Goal: Information Seeking & Learning: Learn about a topic

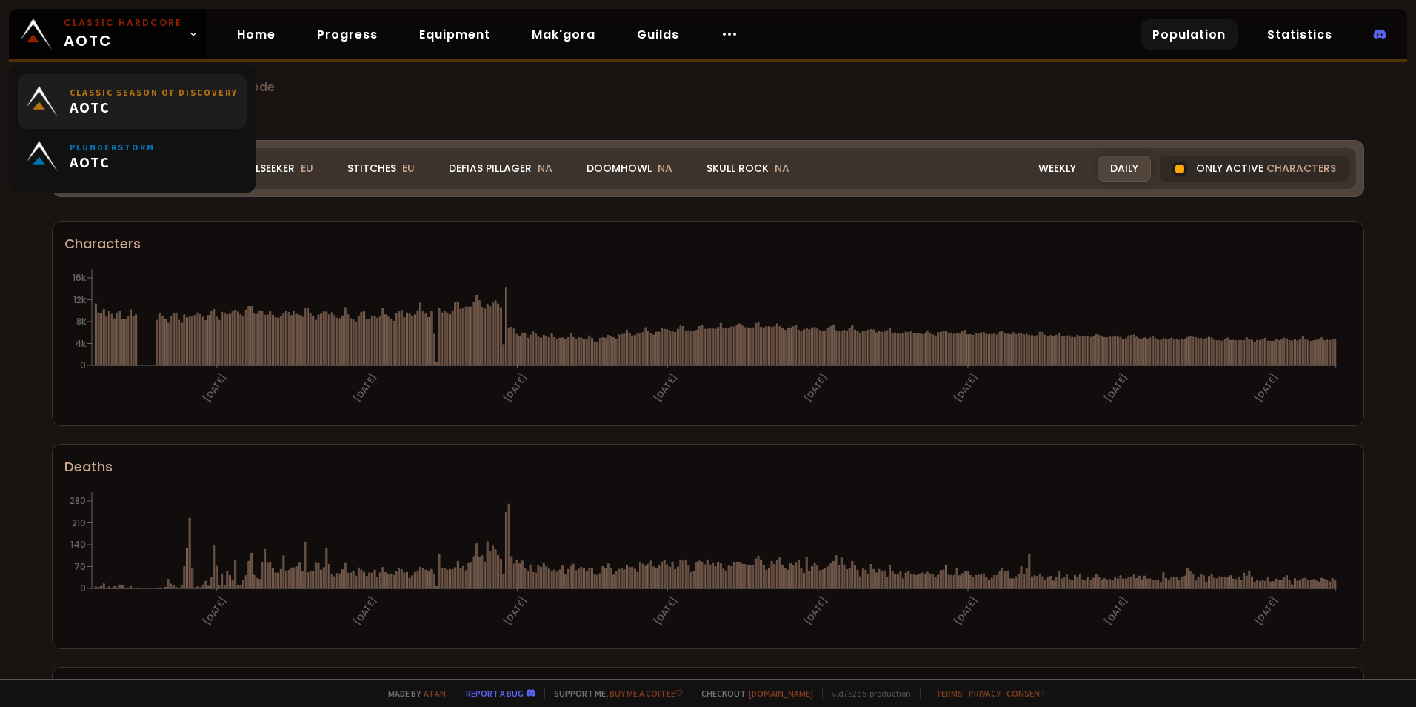
click at [207, 102] on span "AOTC" at bounding box center [154, 107] width 168 height 19
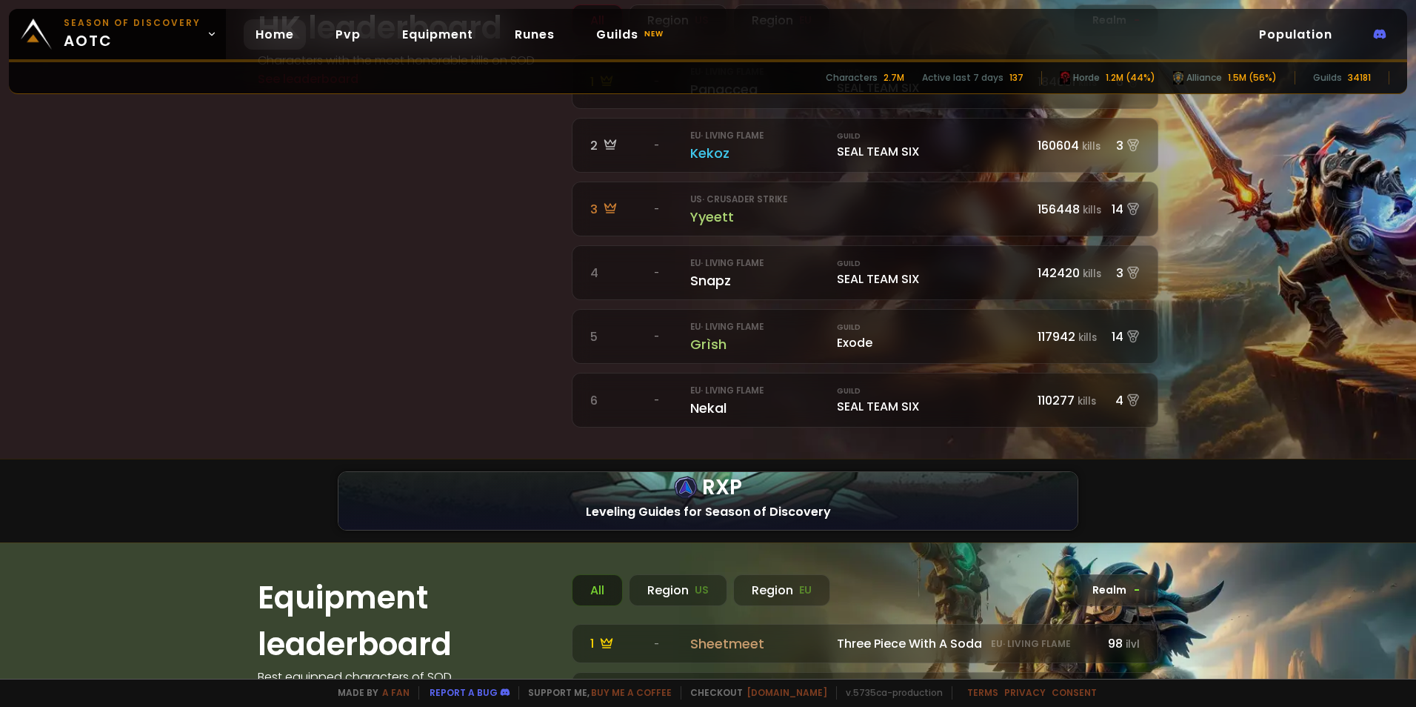
scroll to position [667, 0]
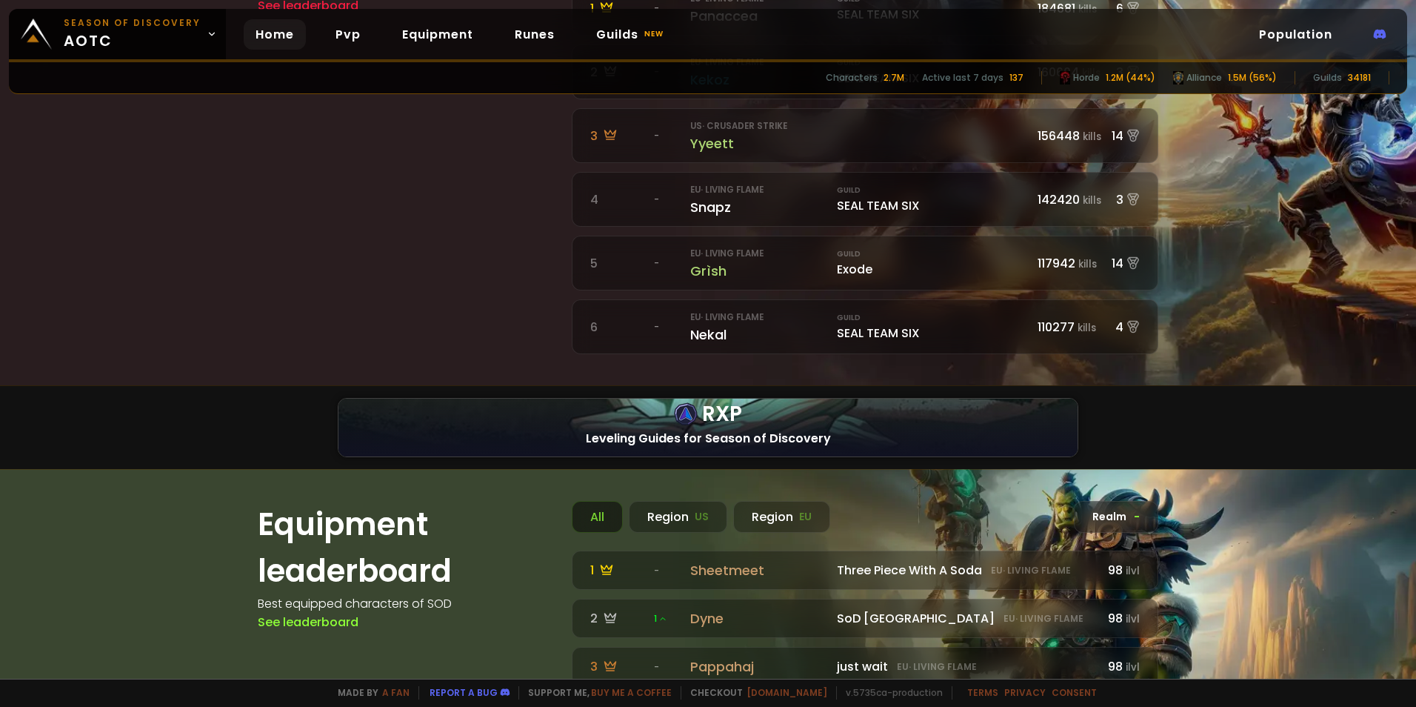
click at [274, 246] on div "HK leaderboard Characters with the most honorable kills on SOD See leaderboard" at bounding box center [406, 142] width 296 height 423
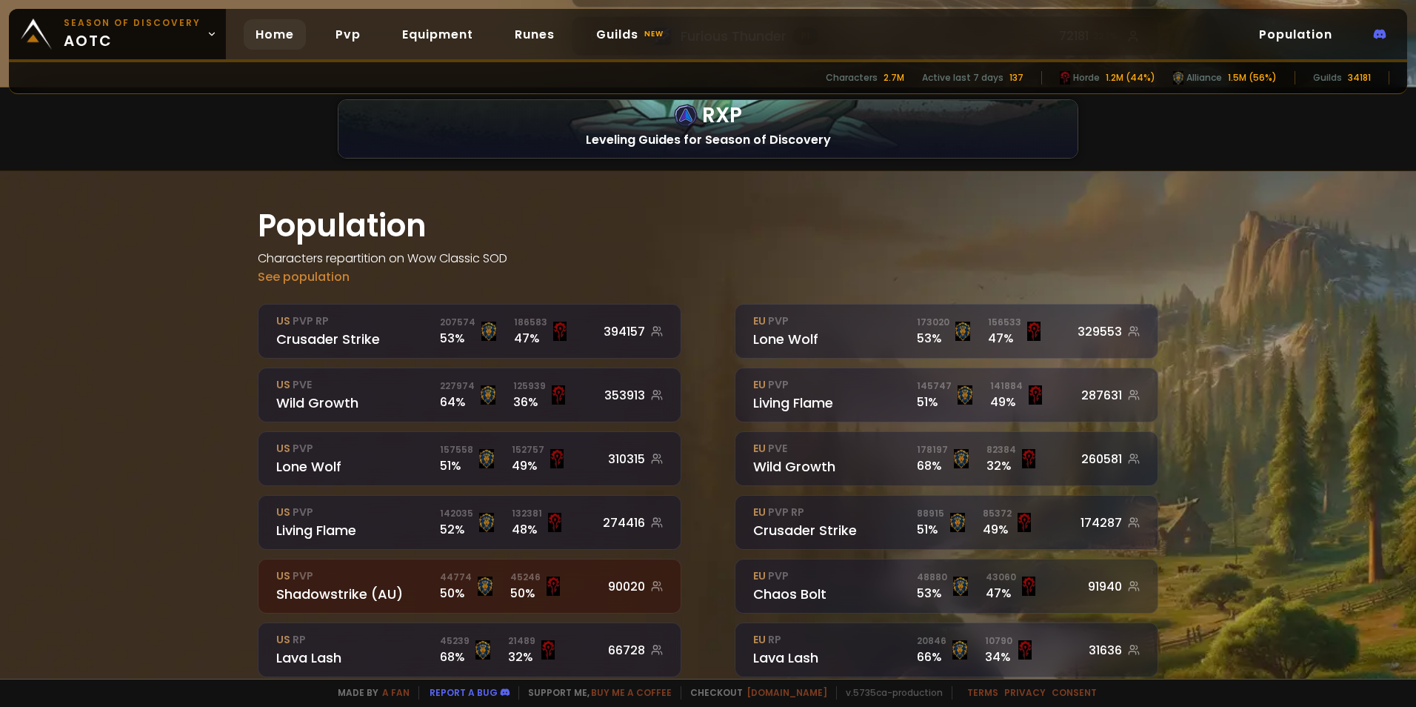
scroll to position [2074, 0]
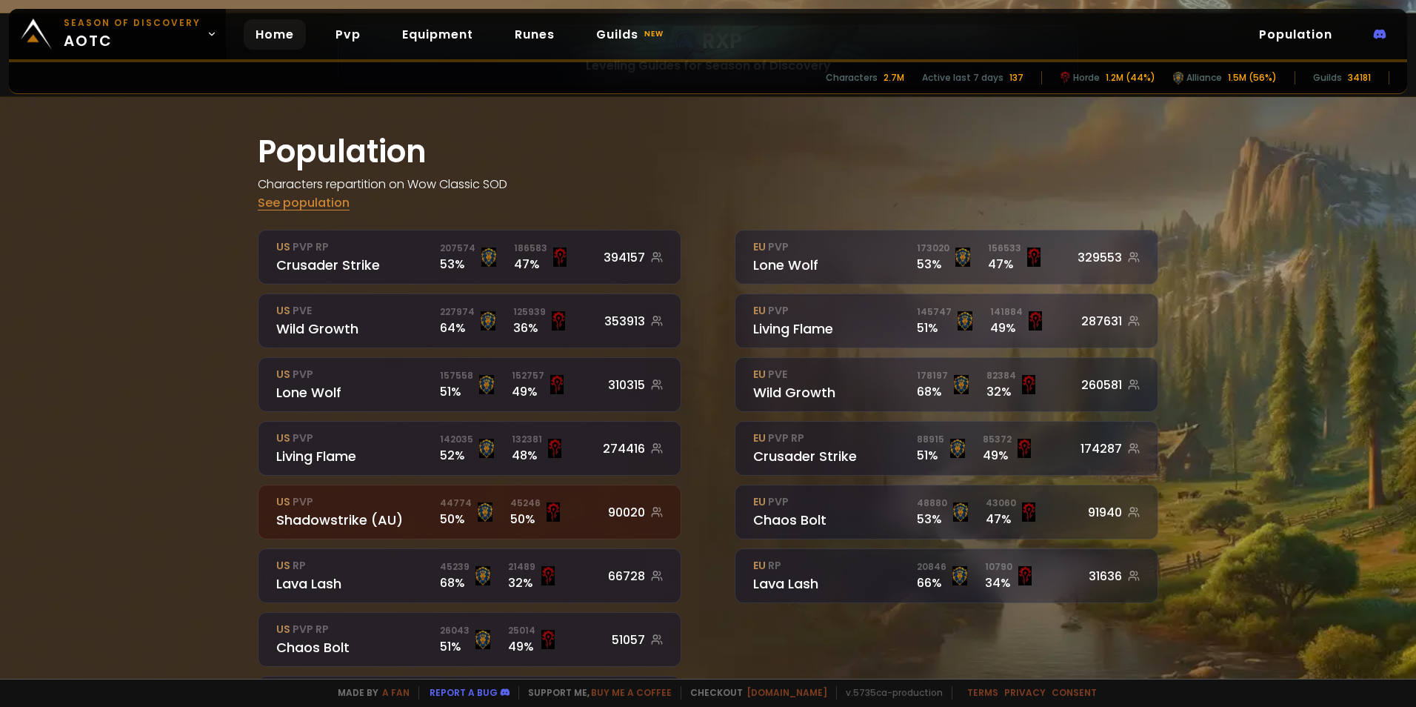
click at [287, 194] on link "See population" at bounding box center [304, 202] width 92 height 17
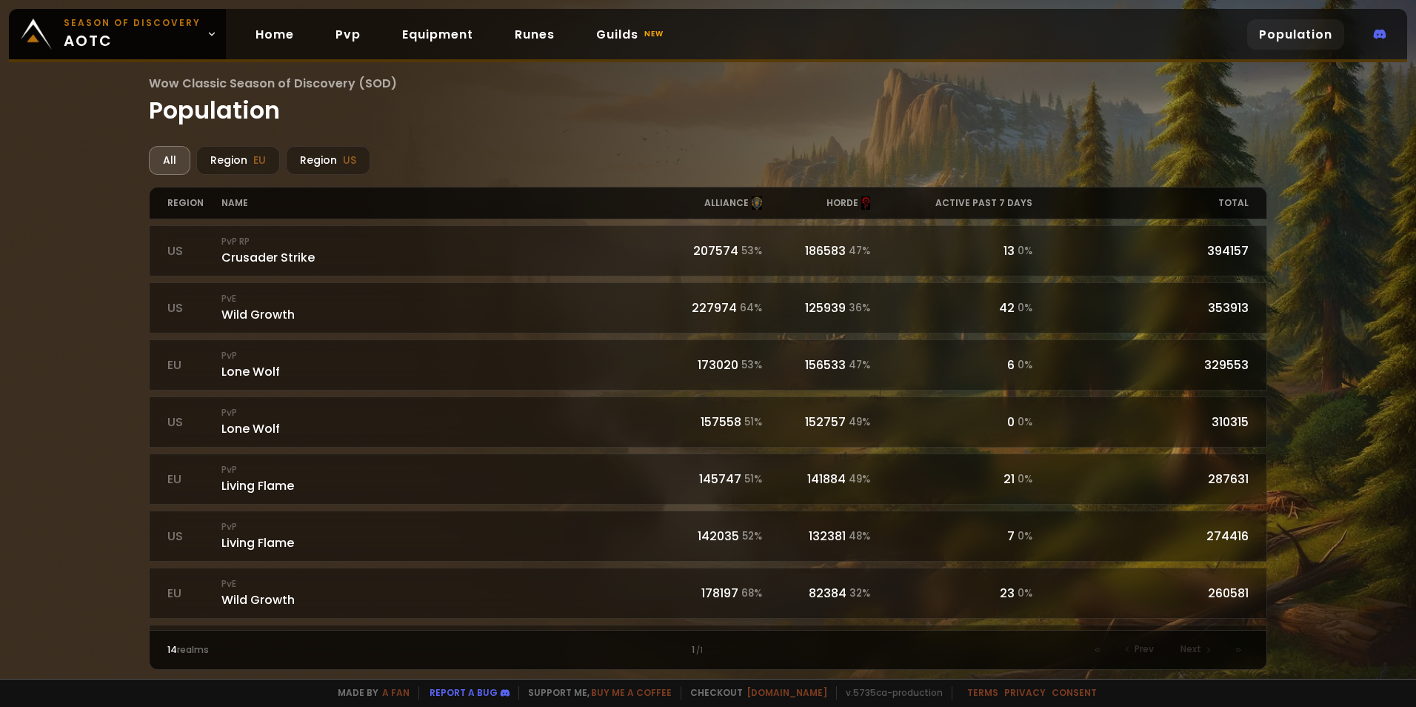
click at [1292, 33] on link "Population" at bounding box center [1295, 34] width 97 height 30
click at [214, 160] on div "Region EU" at bounding box center [238, 160] width 84 height 29
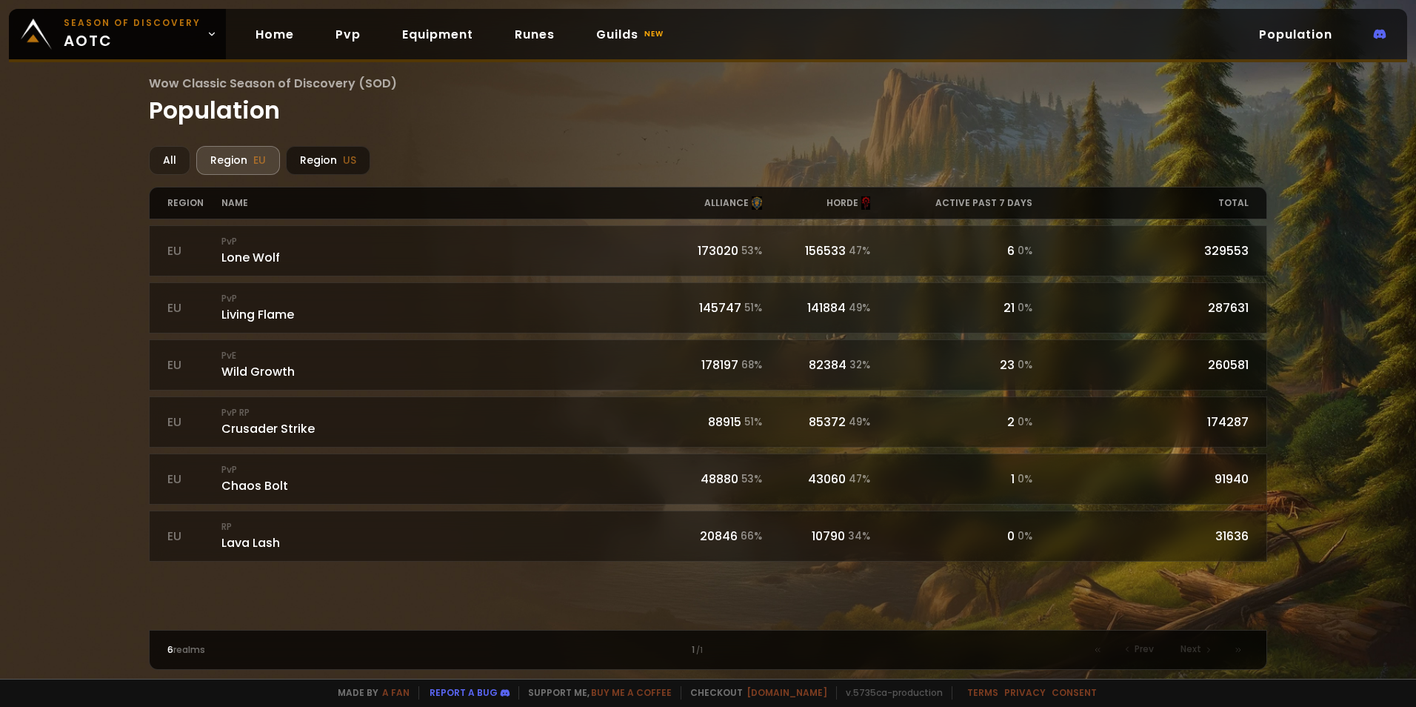
click at [318, 165] on div "Region US" at bounding box center [328, 160] width 84 height 29
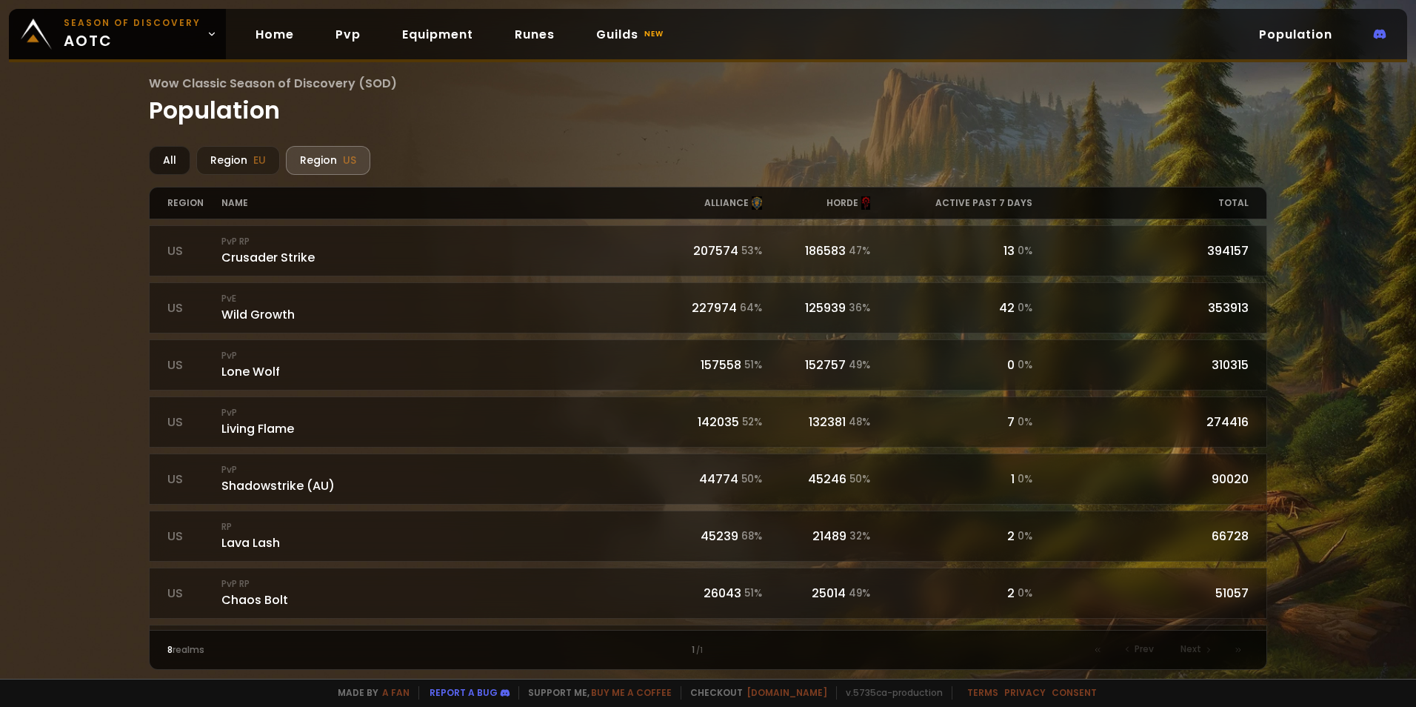
click at [173, 166] on div "All" at bounding box center [169, 160] width 41 height 29
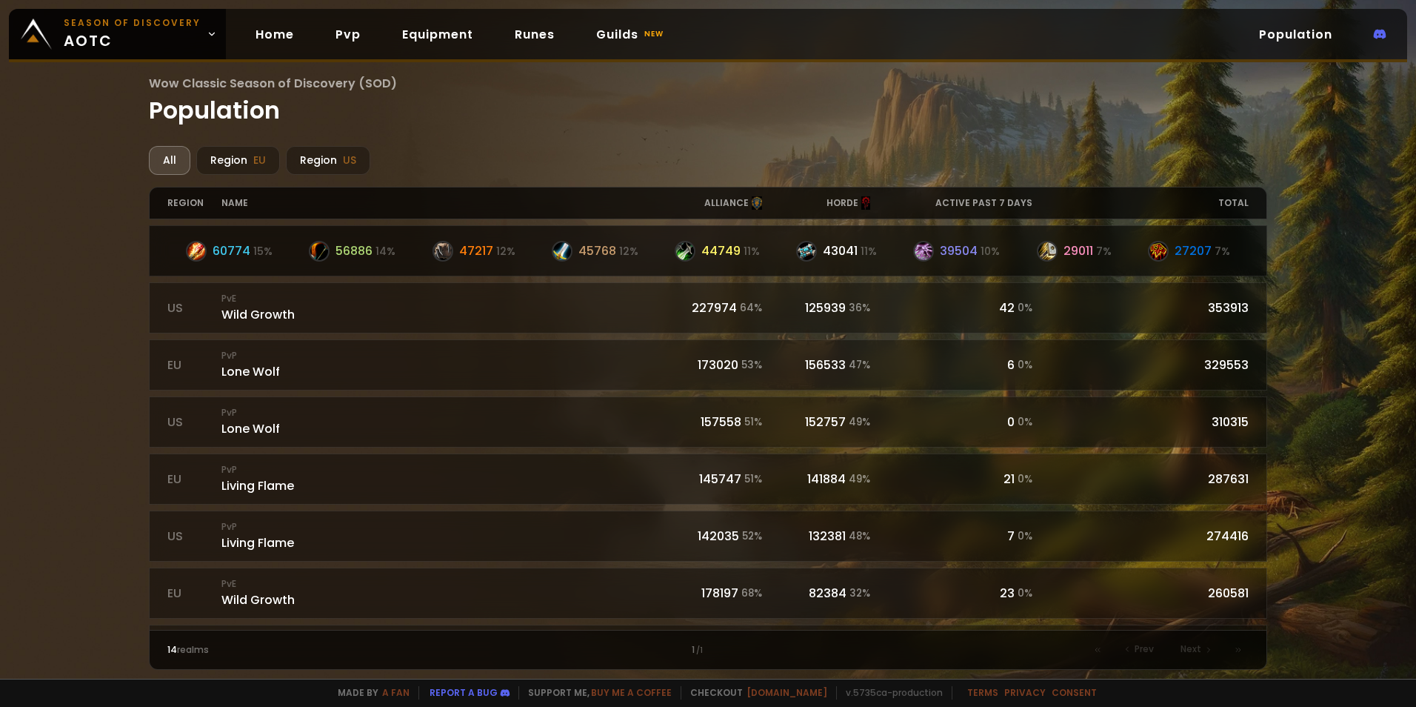
click at [664, 256] on div "207574 53 %" at bounding box center [708, 250] width 108 height 19
click at [648, 261] on div "PvP RP Crusader Strike" at bounding box center [437, 251] width 433 height 32
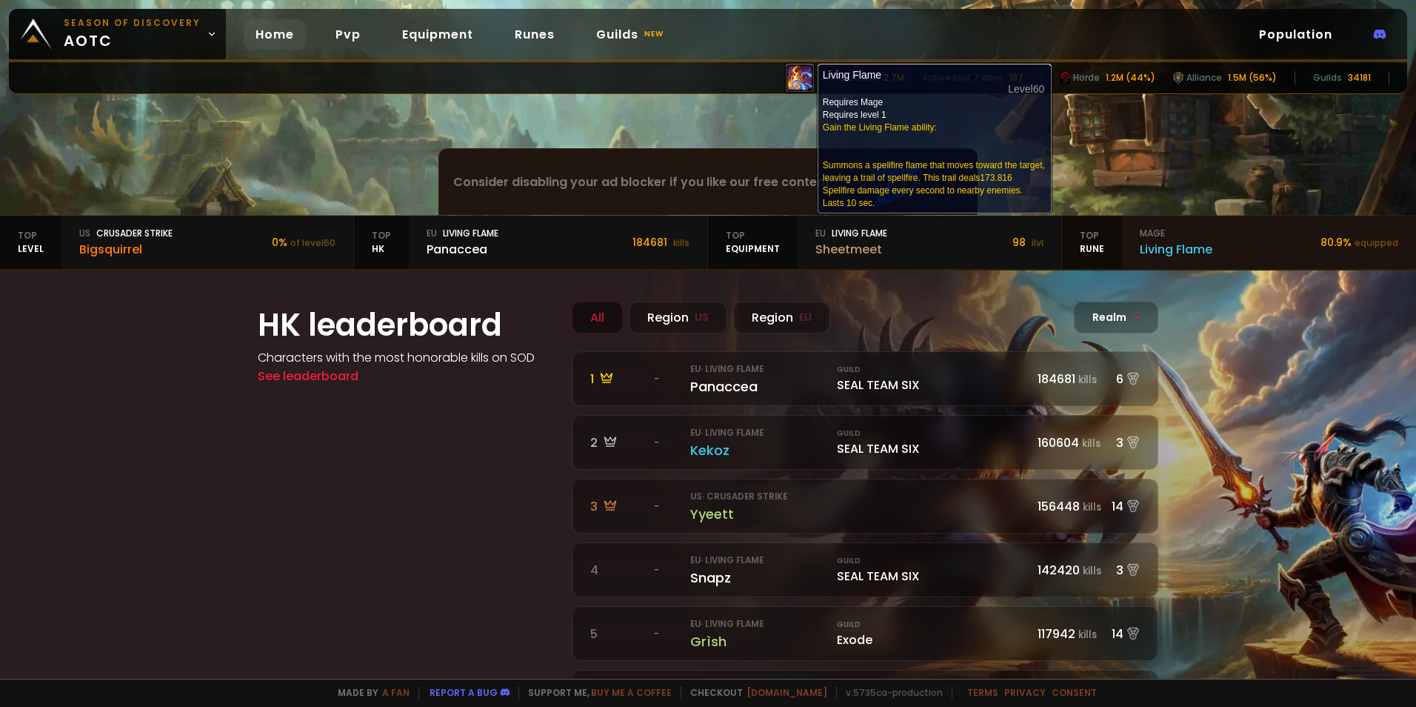
scroll to position [222, 0]
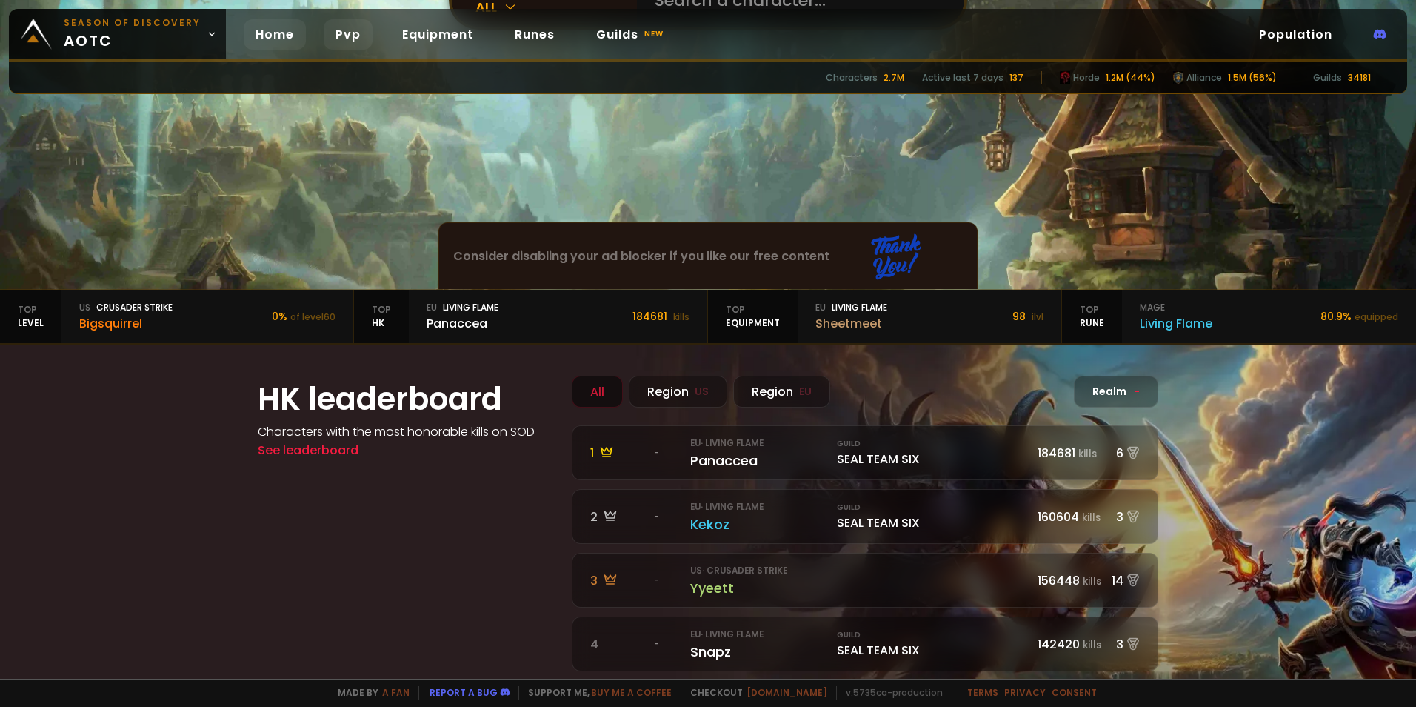
click at [332, 42] on link "Pvp" at bounding box center [348, 34] width 49 height 30
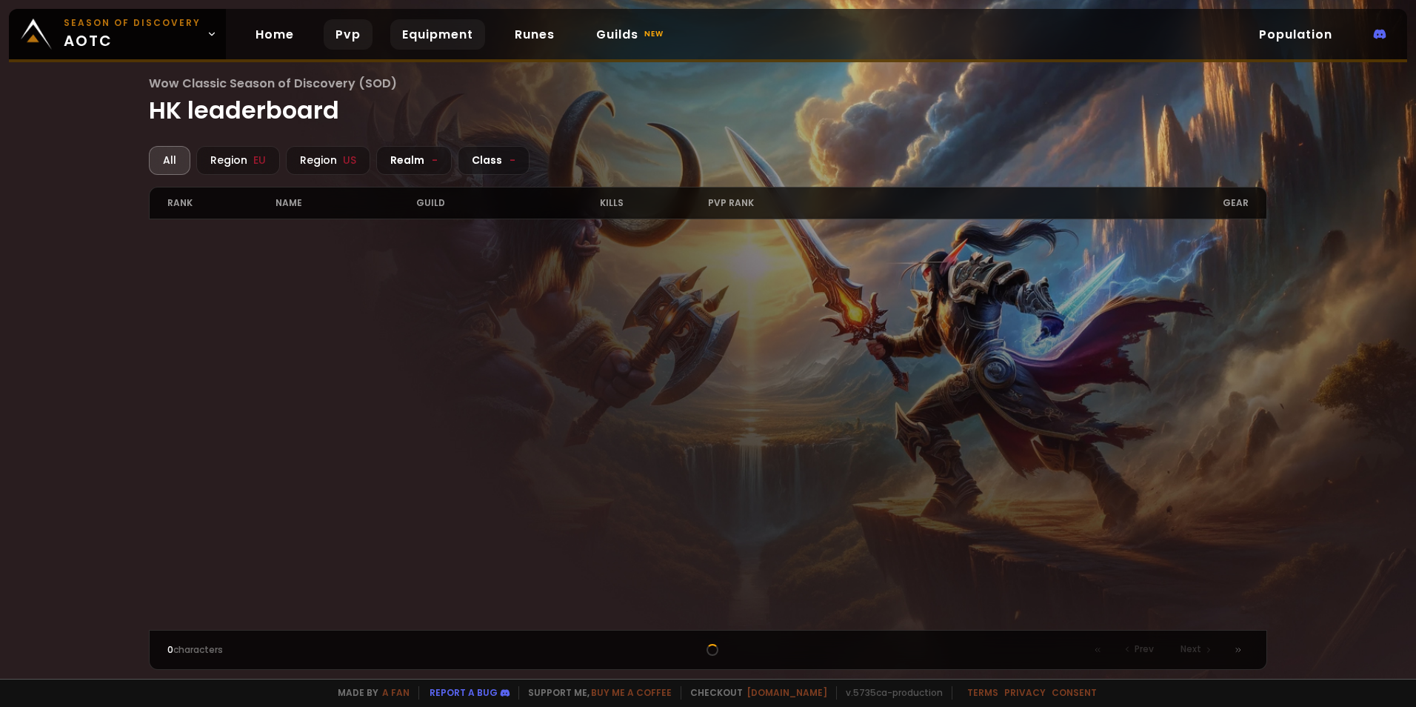
click at [415, 40] on link "Equipment" at bounding box center [437, 34] width 95 height 30
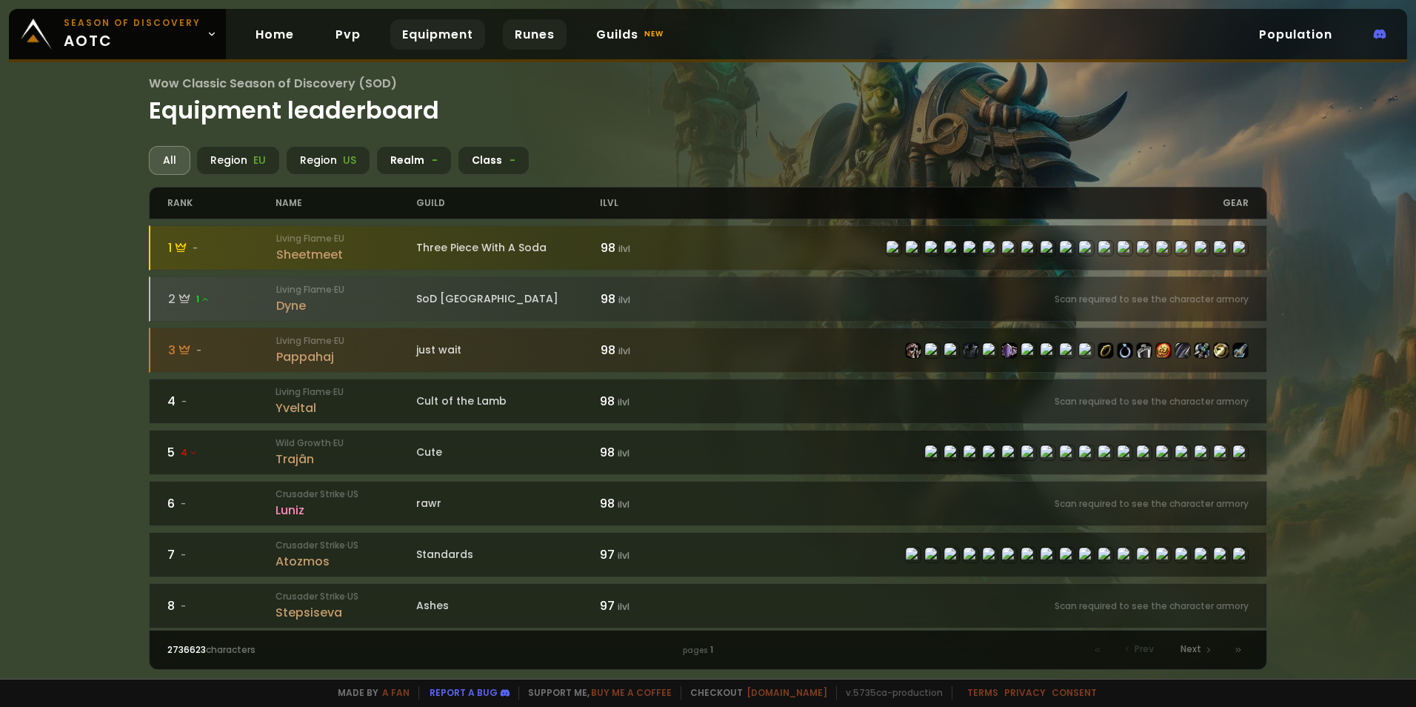
click at [525, 39] on link "Runes" at bounding box center [535, 34] width 64 height 30
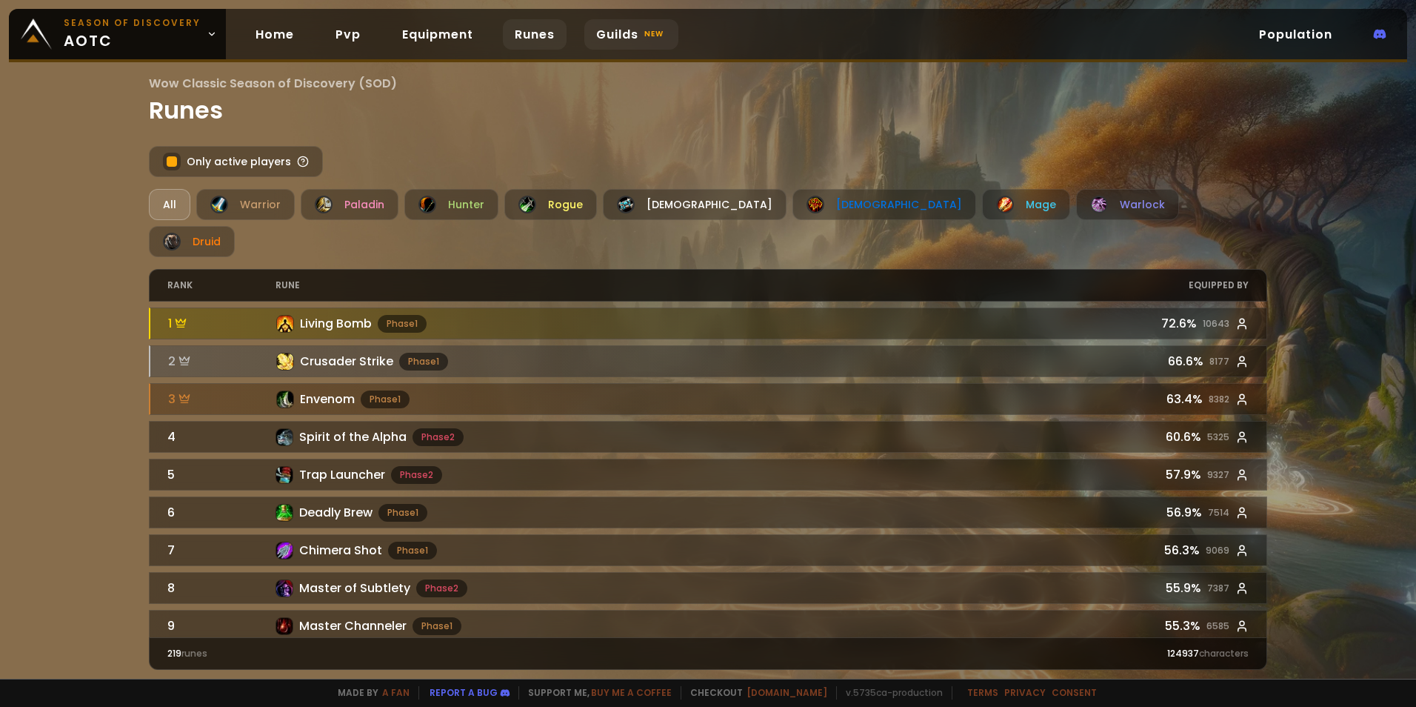
click at [641, 39] on small "new" at bounding box center [653, 34] width 25 height 18
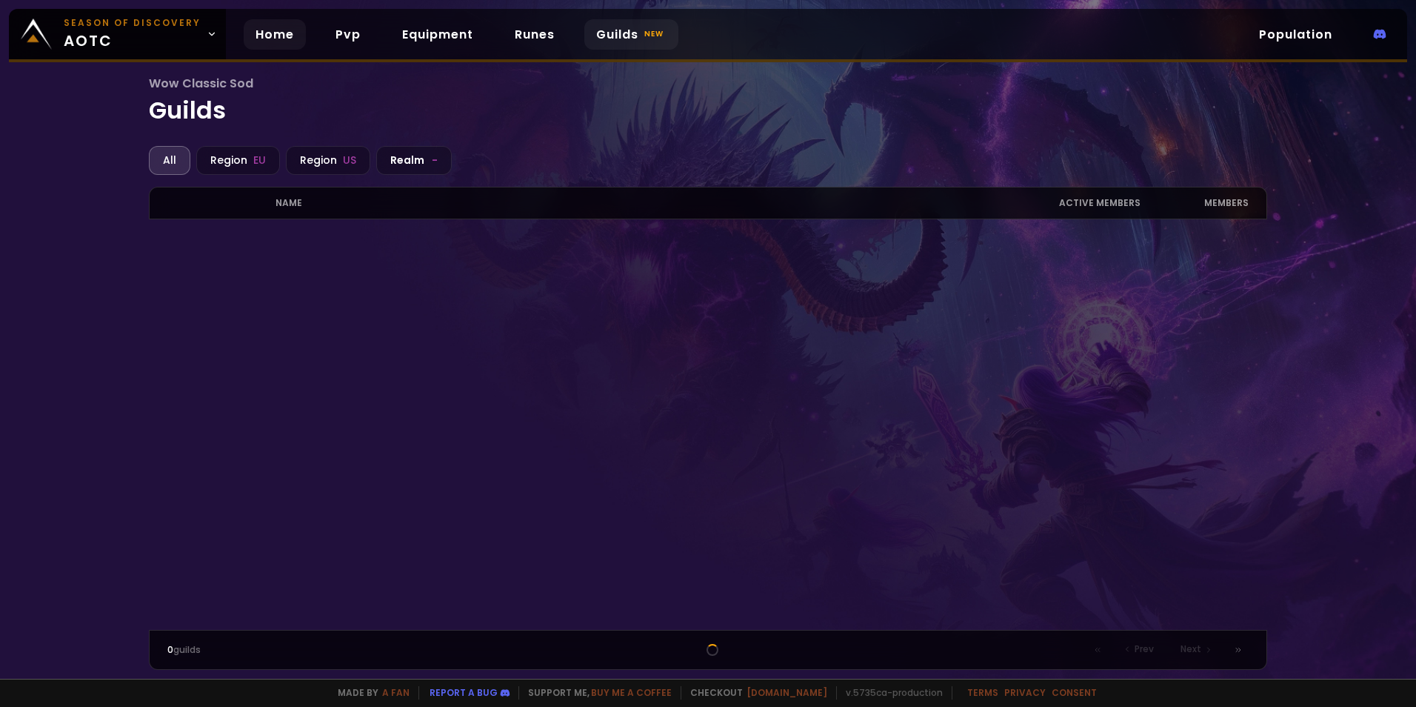
click at [256, 39] on link "Home" at bounding box center [275, 34] width 62 height 30
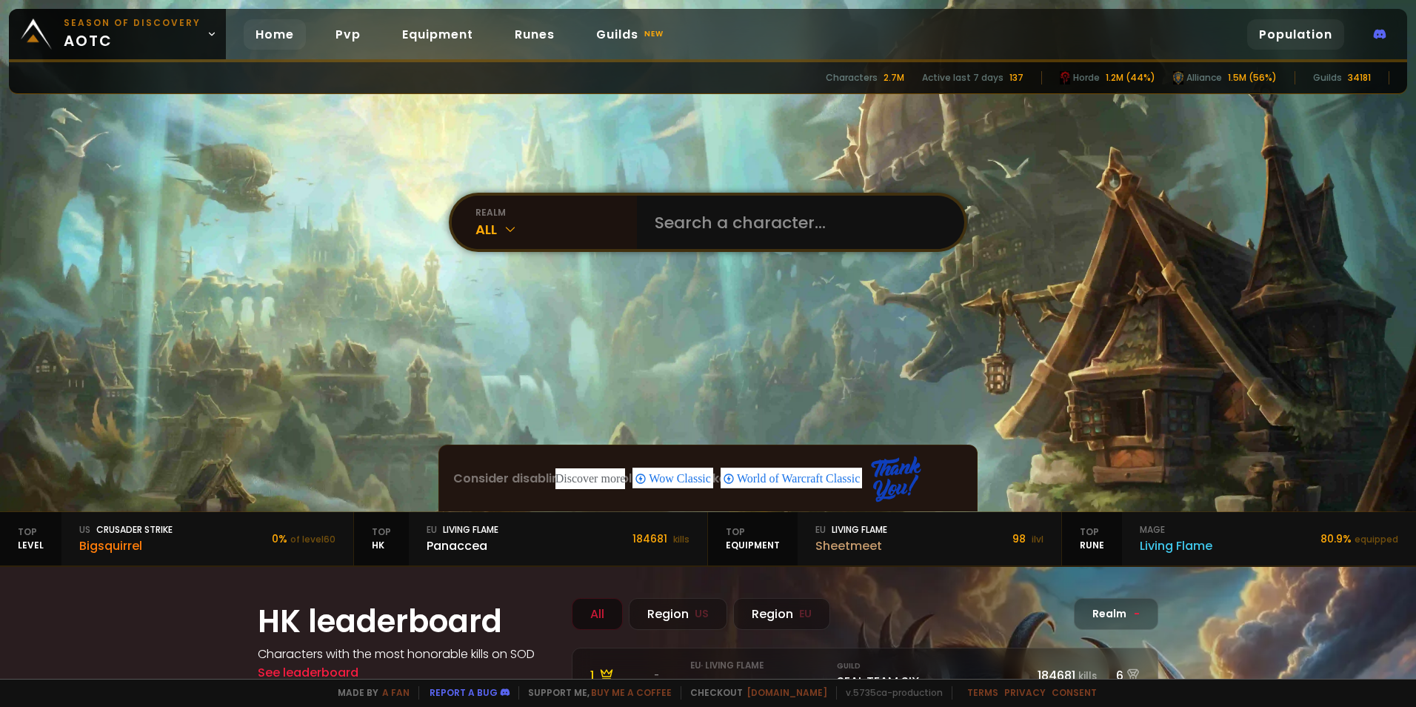
click at [1297, 36] on link "Population" at bounding box center [1295, 34] width 97 height 30
drag, startPoint x: 1015, startPoint y: 81, endPoint x: 1034, endPoint y: 81, distance: 18.5
click at [1034, 81] on div "Characters 2.7M Active last 7 days 137 Horde 1.2M (44%) Alliance 1.5M (56%) Gui…" at bounding box center [708, 78] width 1398 height 32
drag, startPoint x: 1034, startPoint y: 81, endPoint x: 980, endPoint y: 88, distance: 54.5
click at [980, 88] on div "Characters 2.7M Active last 7 days 137 Horde 1.2M (44%) Alliance 1.5M (56%) Gui…" at bounding box center [708, 78] width 1398 height 32
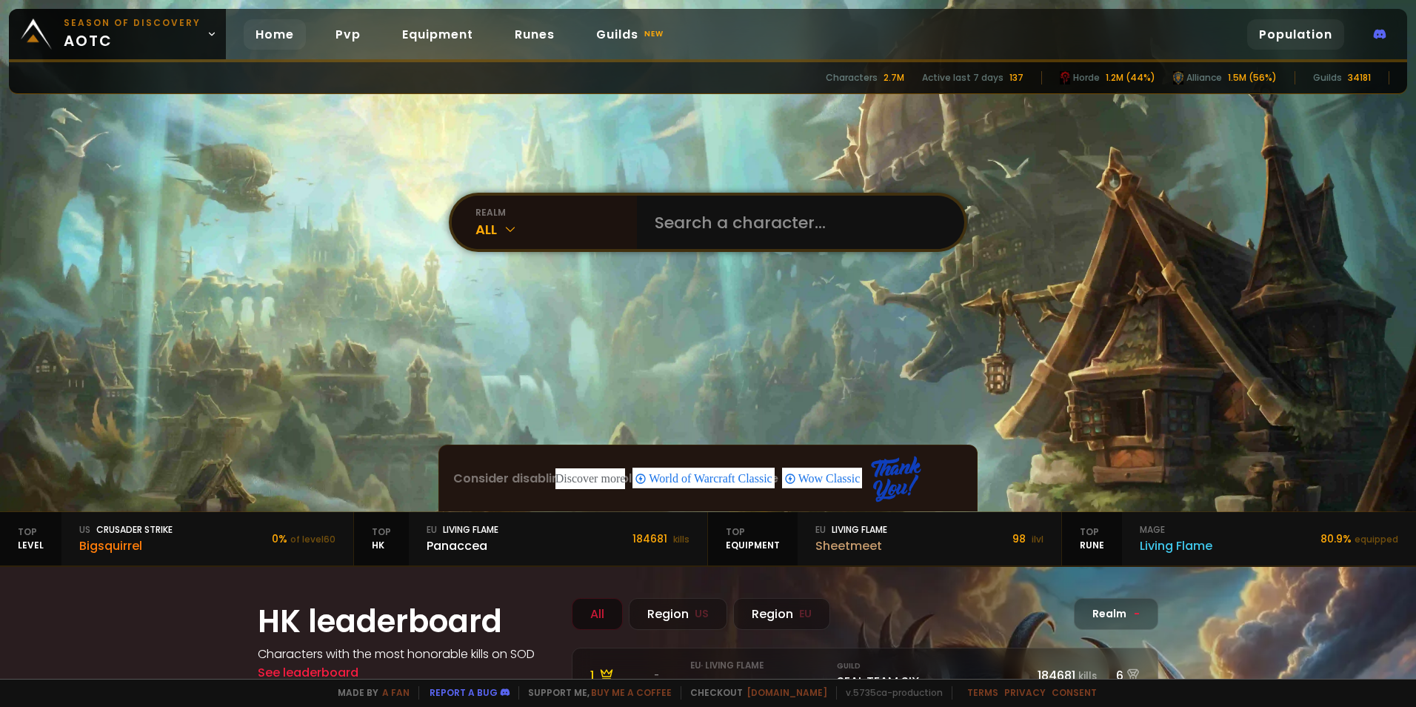
click at [1310, 33] on link "Population" at bounding box center [1295, 34] width 97 height 30
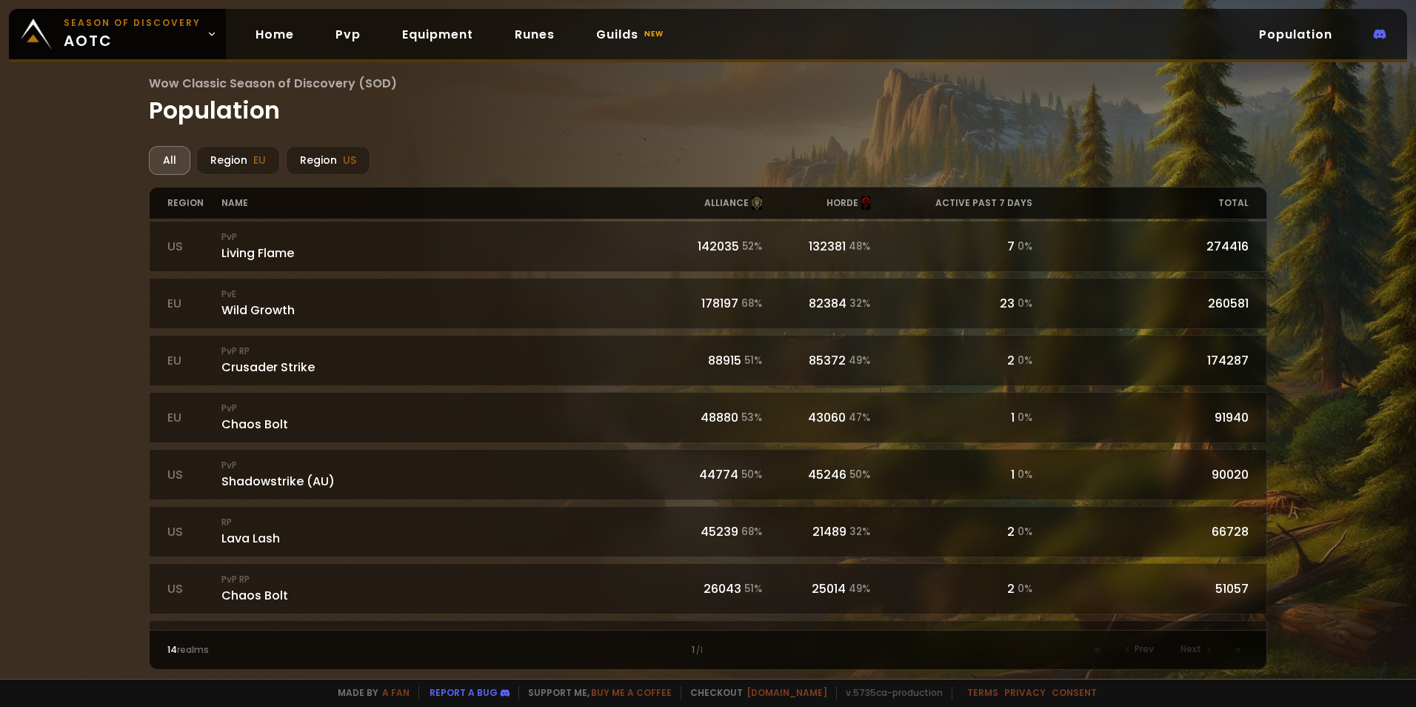
scroll to position [394, 0]
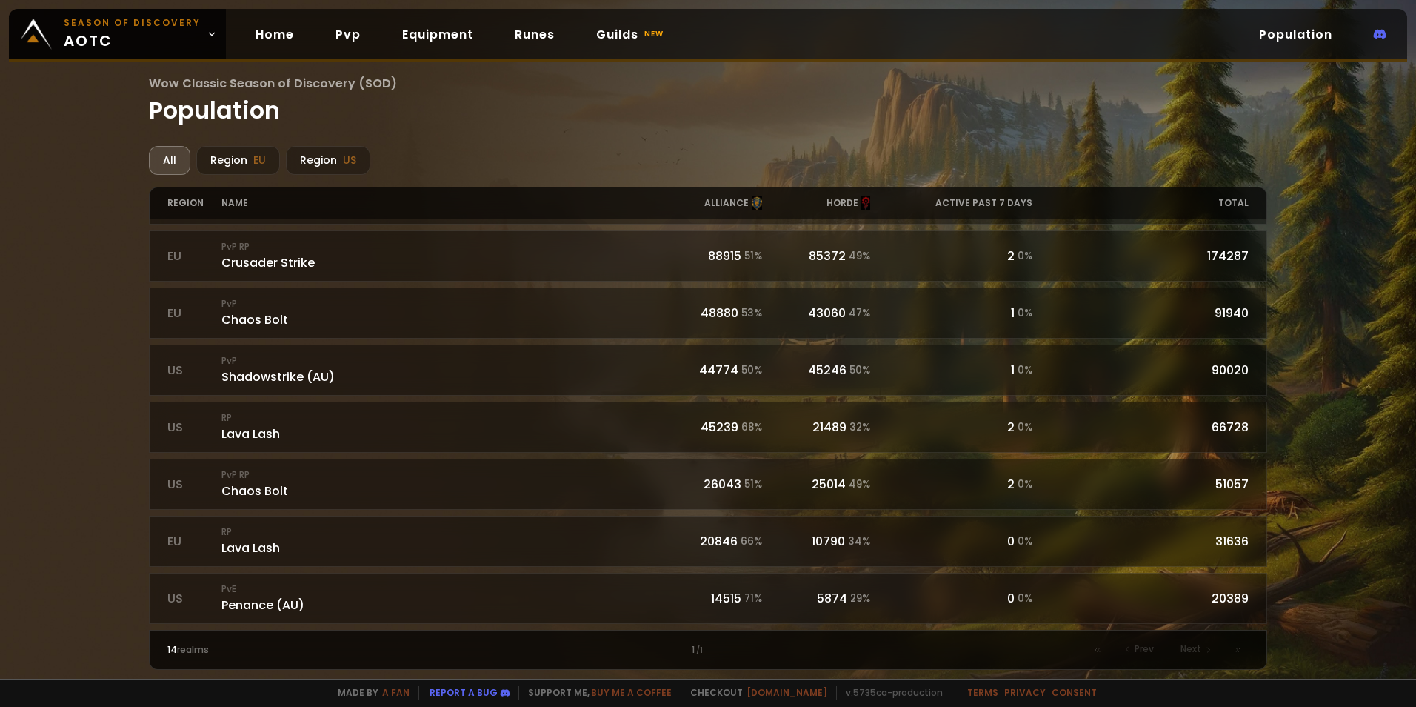
click at [174, 651] on span "14" at bounding box center [172, 649] width 10 height 13
click at [188, 646] on div "14 realms" at bounding box center [302, 649] width 270 height 13
click at [669, 652] on div "1 / 1" at bounding box center [708, 649] width 541 height 13
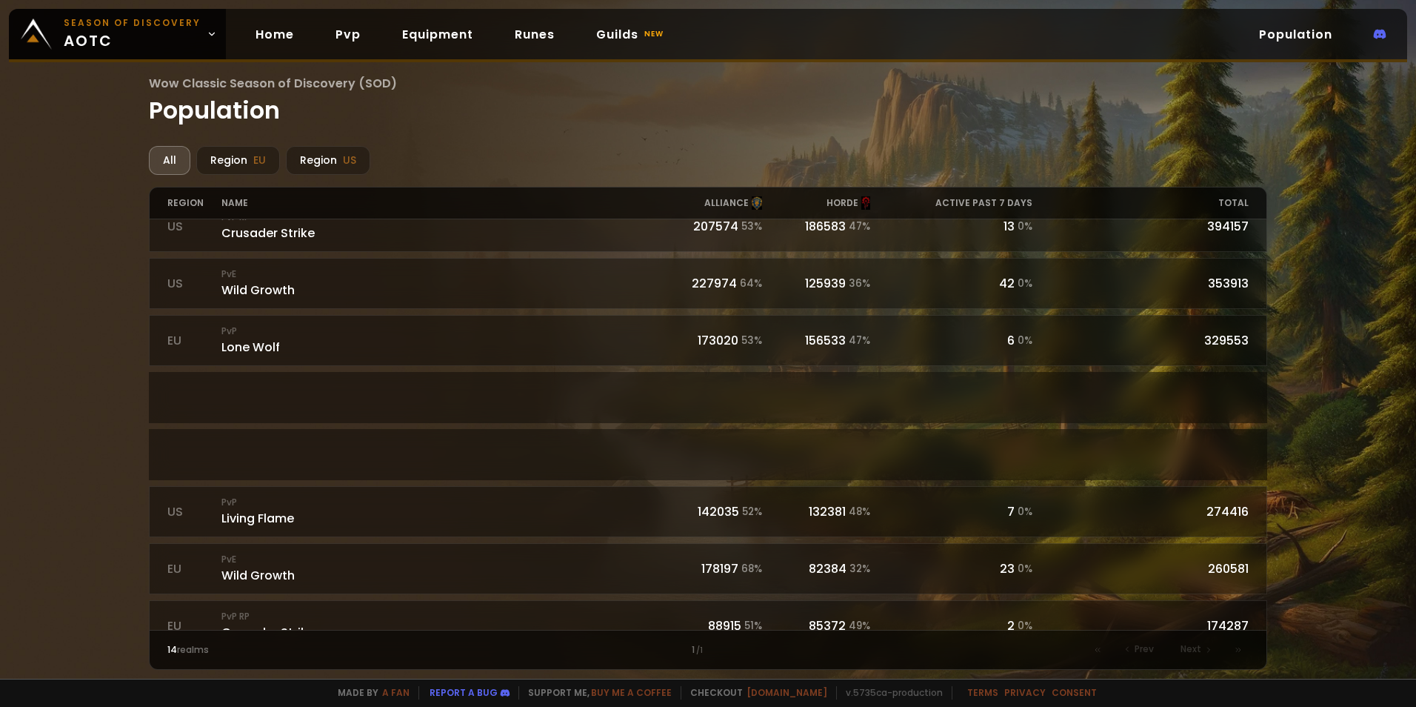
scroll to position [0, 0]
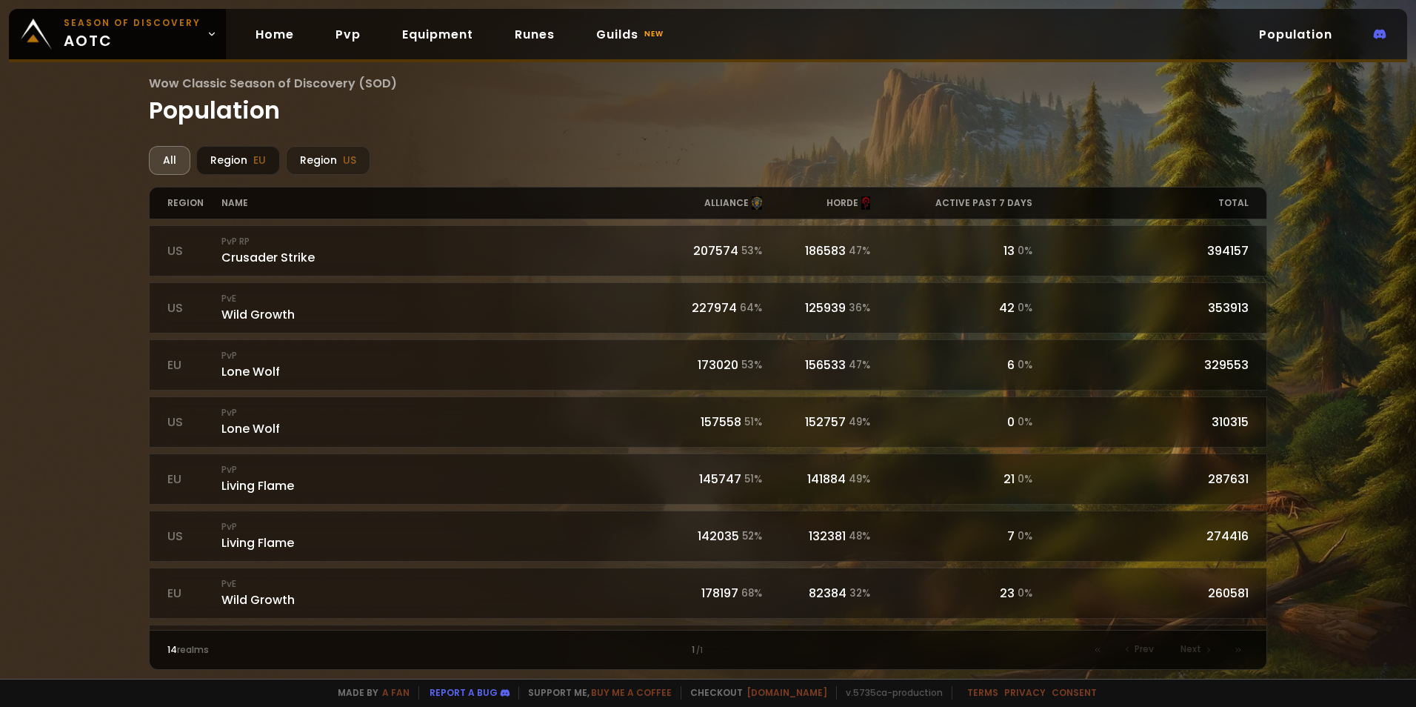
click at [269, 159] on div "Region EU" at bounding box center [238, 160] width 84 height 29
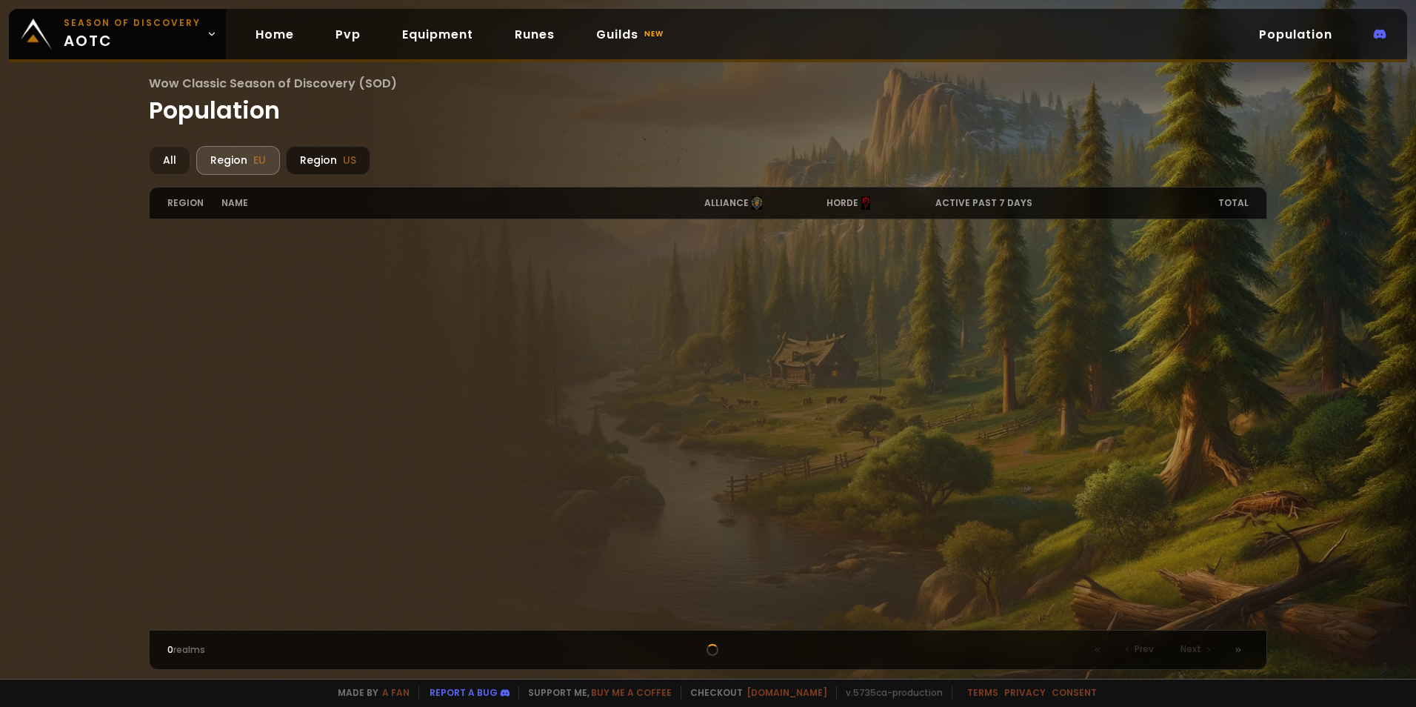
click at [334, 163] on div "Region US" at bounding box center [328, 160] width 84 height 29
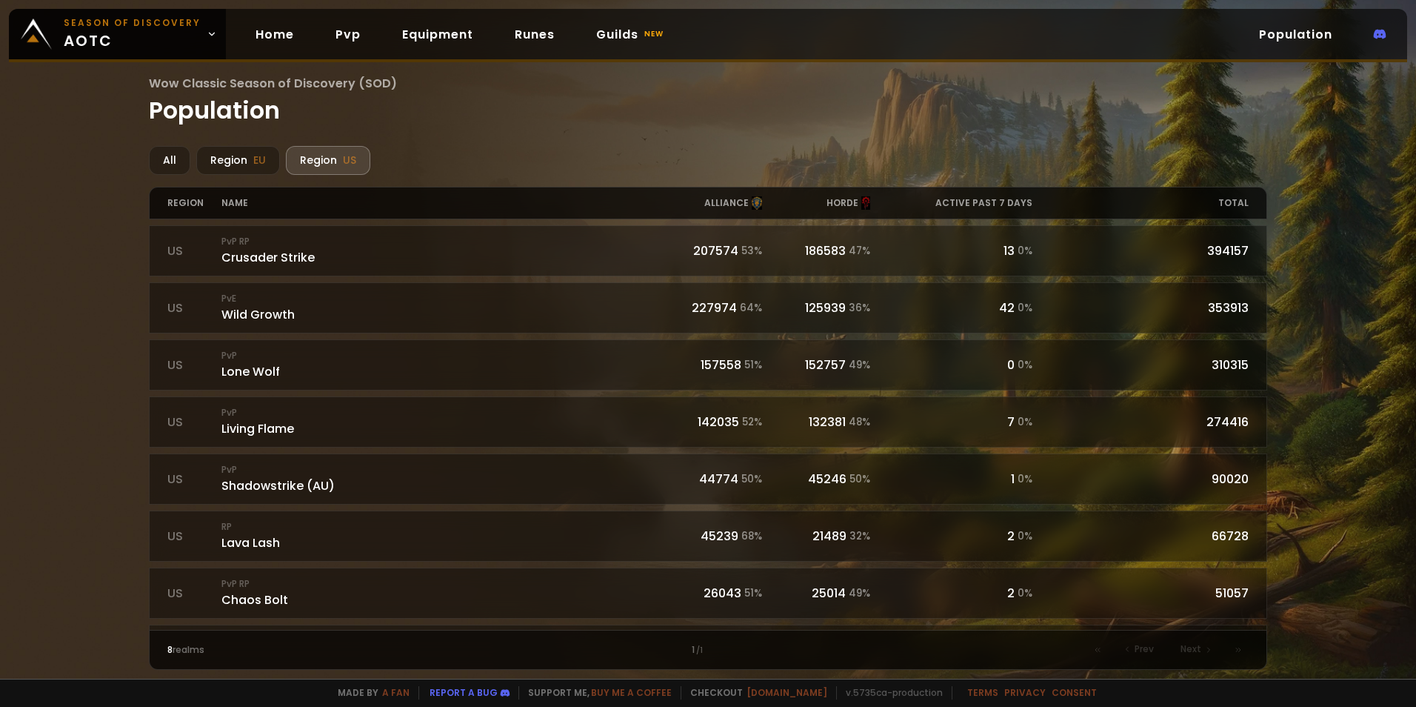
click at [157, 176] on div "All Region EU Region US region name alliance horde active past 7 days total 607…" at bounding box center [708, 408] width 1118 height 524
click at [156, 174] on div "All Region EU Region US region name alliance horde active past 7 days total 607…" at bounding box center [708, 408] width 1118 height 524
drag, startPoint x: 156, startPoint y: 174, endPoint x: 156, endPoint y: 161, distance: 12.6
click at [156, 161] on div "All" at bounding box center [169, 160] width 41 height 29
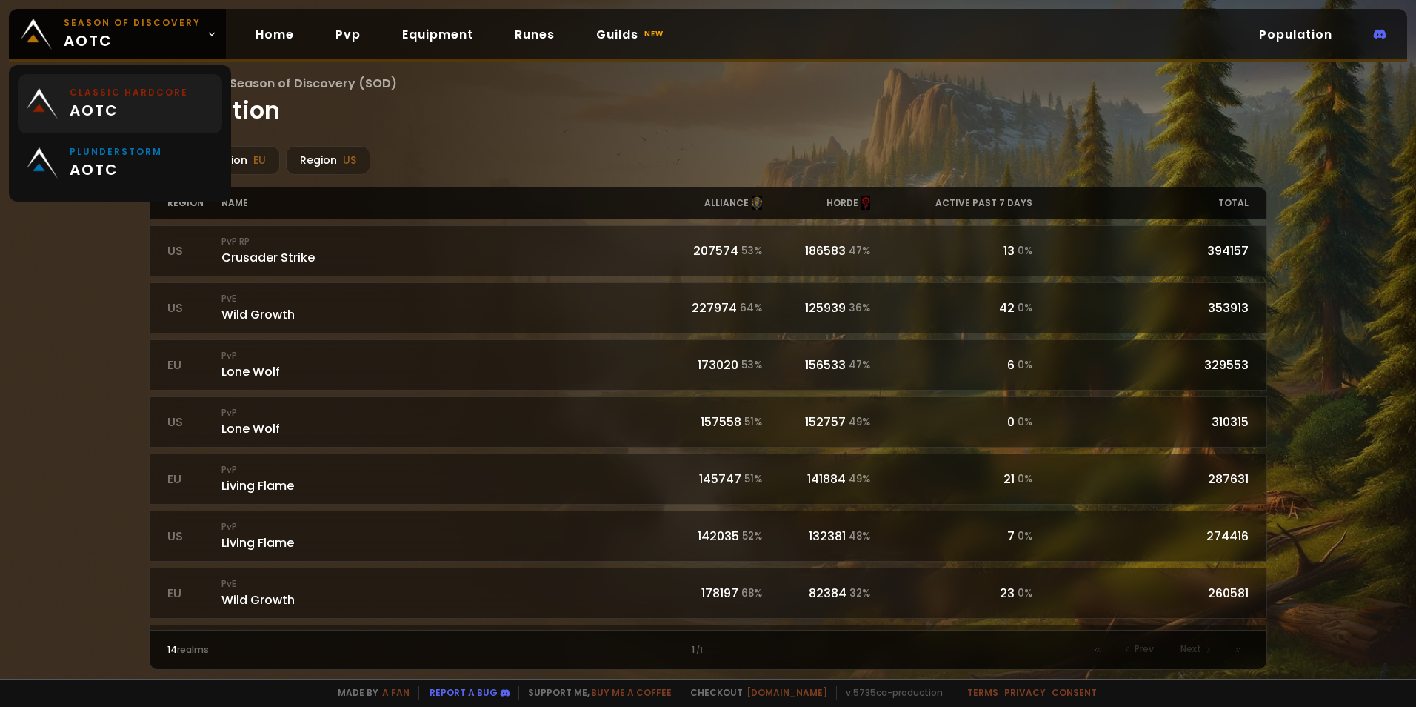
click at [133, 93] on small "Classic Hardcore" at bounding box center [129, 92] width 119 height 13
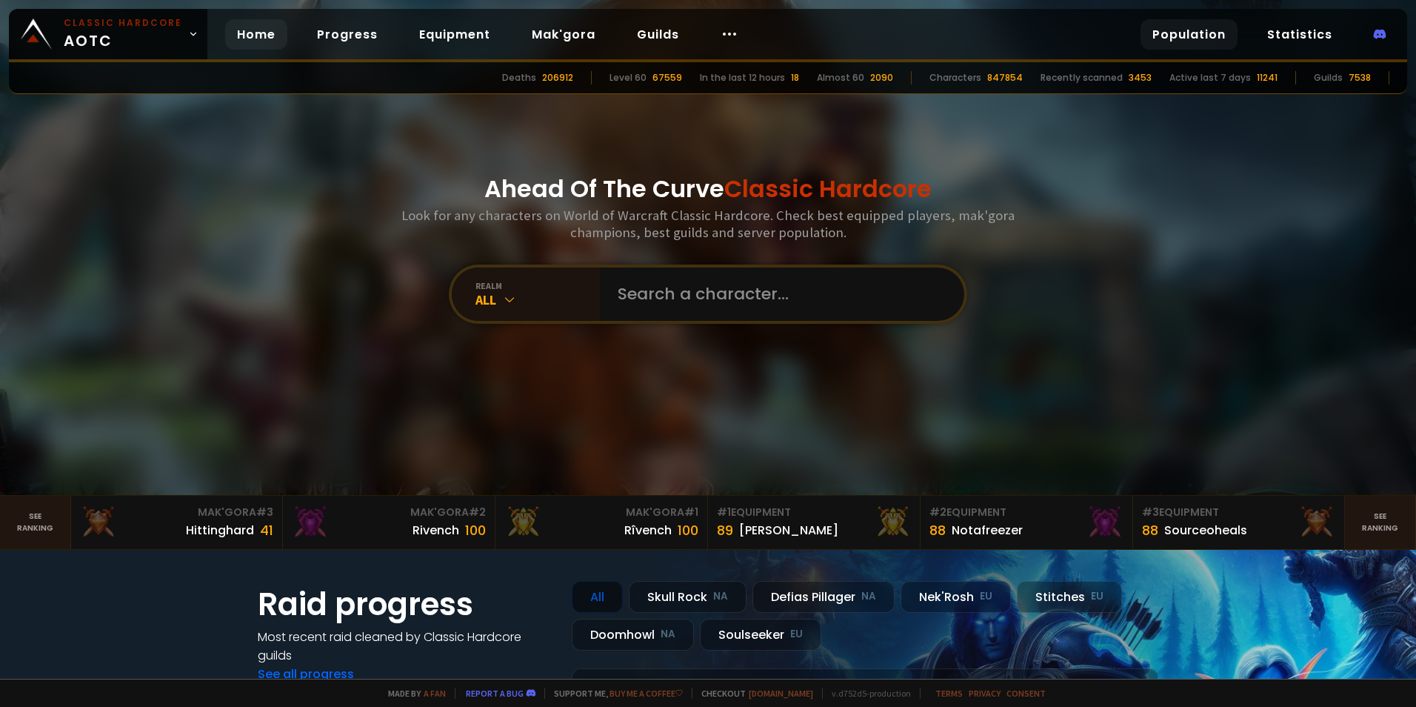
click at [1189, 32] on link "Population" at bounding box center [1189, 34] width 97 height 30
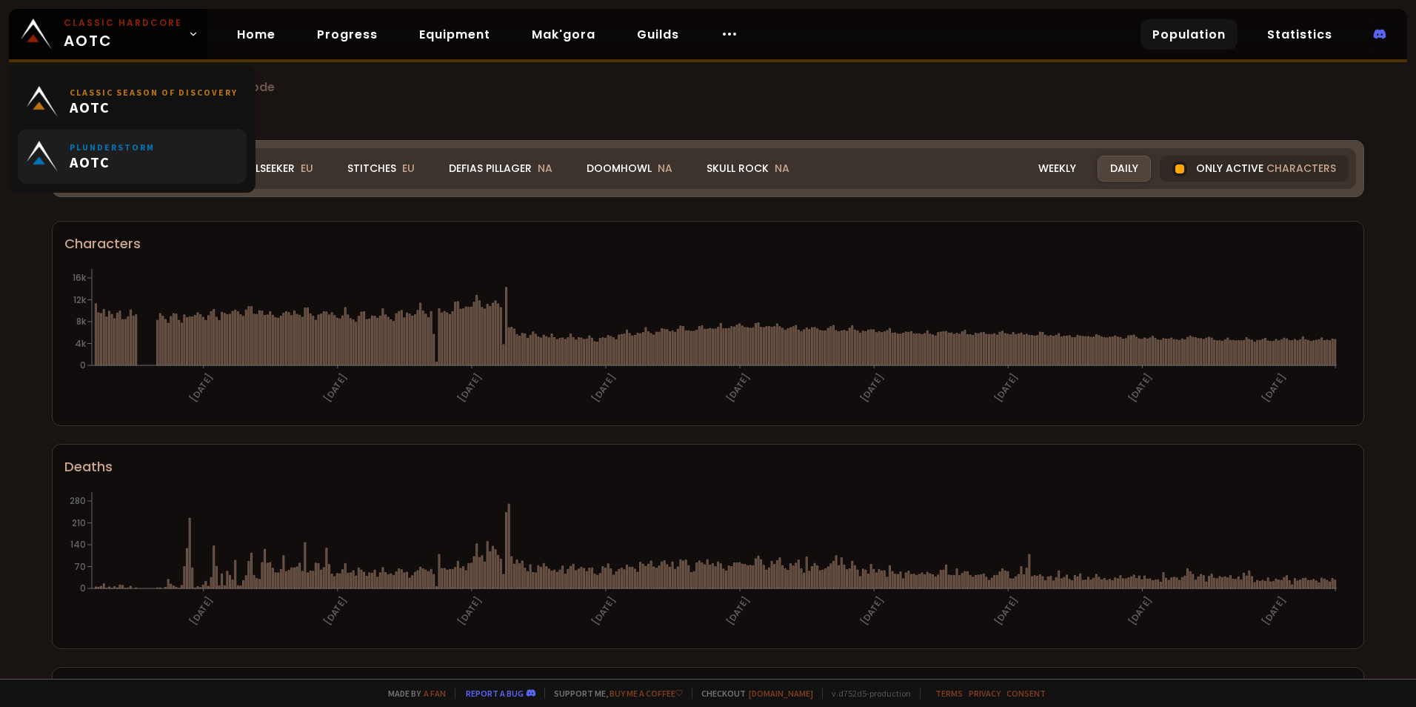
click at [124, 164] on span "AOTC" at bounding box center [112, 162] width 85 height 19
